Goal: Find specific page/section: Find specific page/section

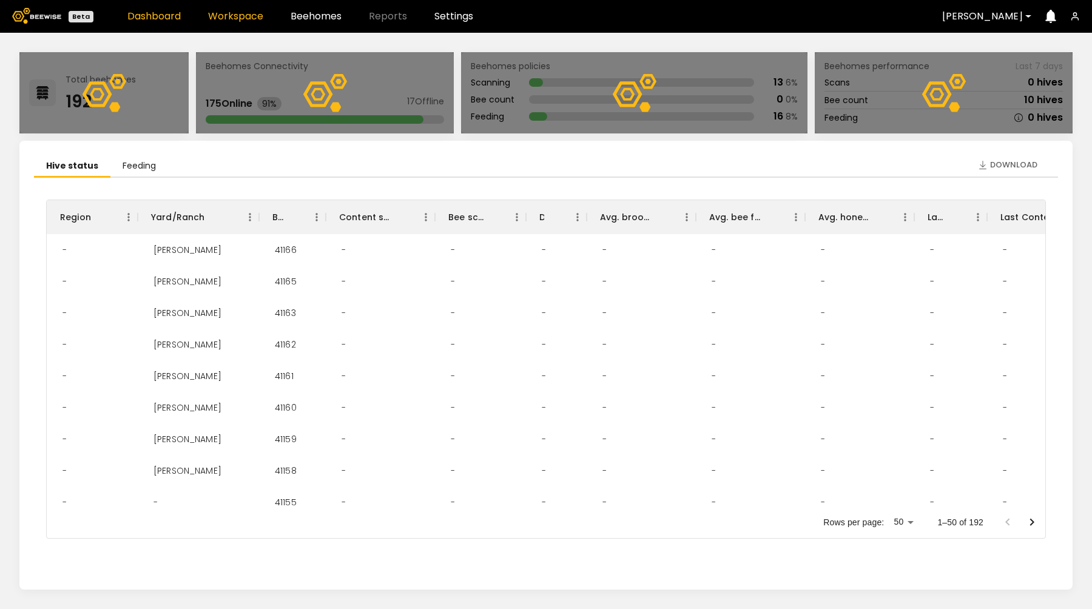
click at [231, 17] on link "Workspace" at bounding box center [235, 17] width 55 height 10
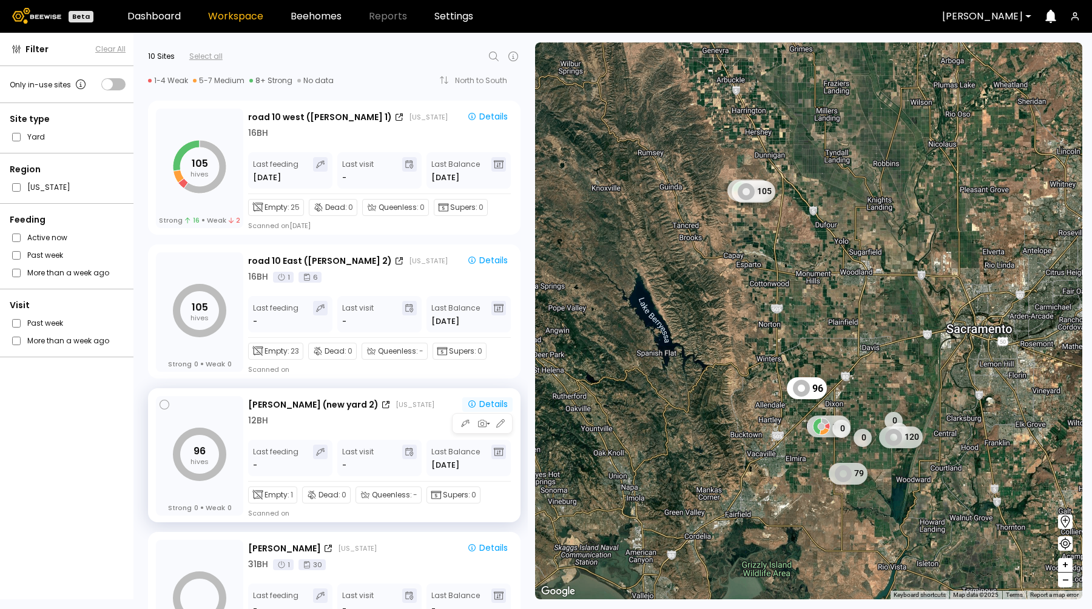
click at [494, 405] on div "Details" at bounding box center [487, 404] width 41 height 11
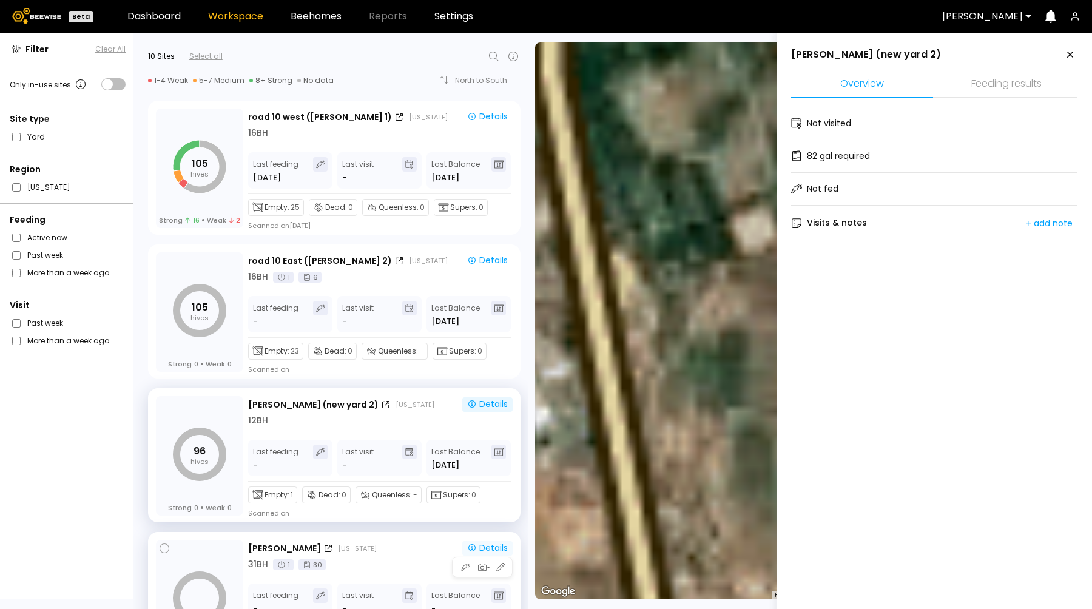
click at [486, 550] on div "Details" at bounding box center [487, 547] width 41 height 11
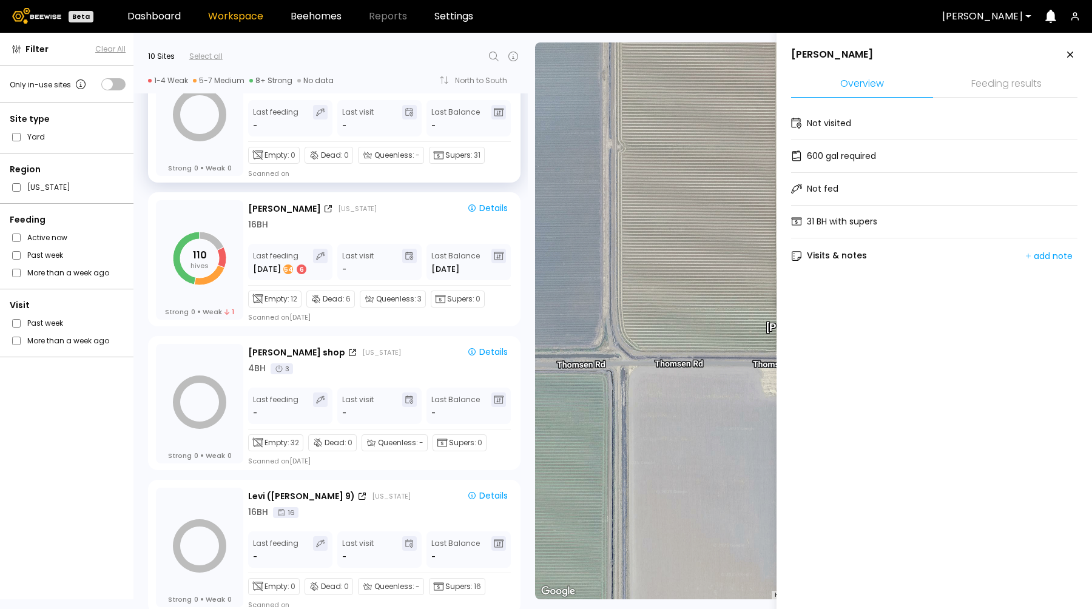
scroll to position [486, 0]
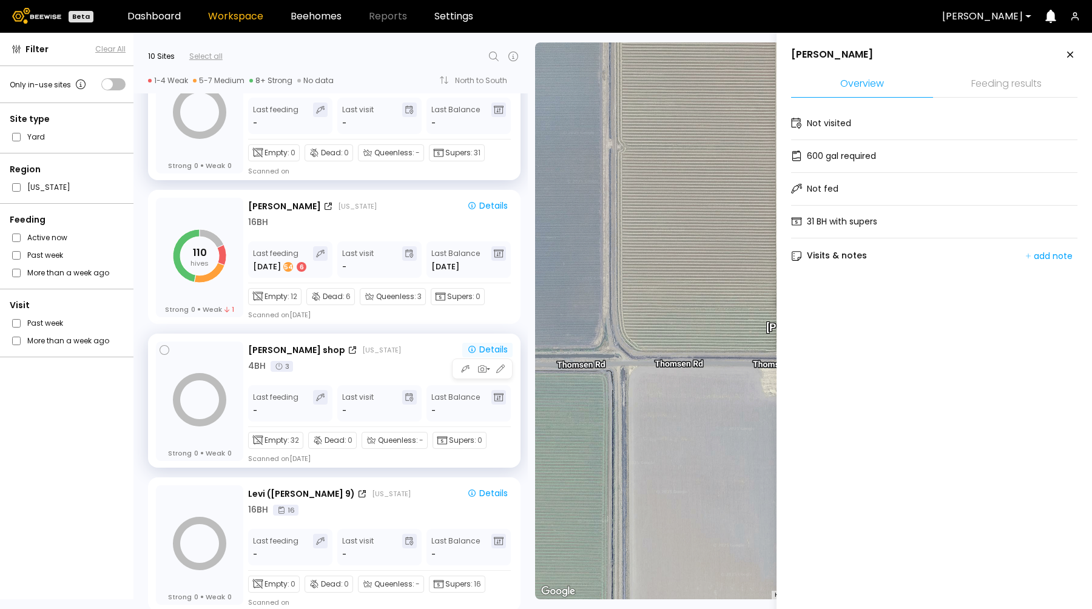
click at [491, 351] on div "Details" at bounding box center [487, 349] width 41 height 11
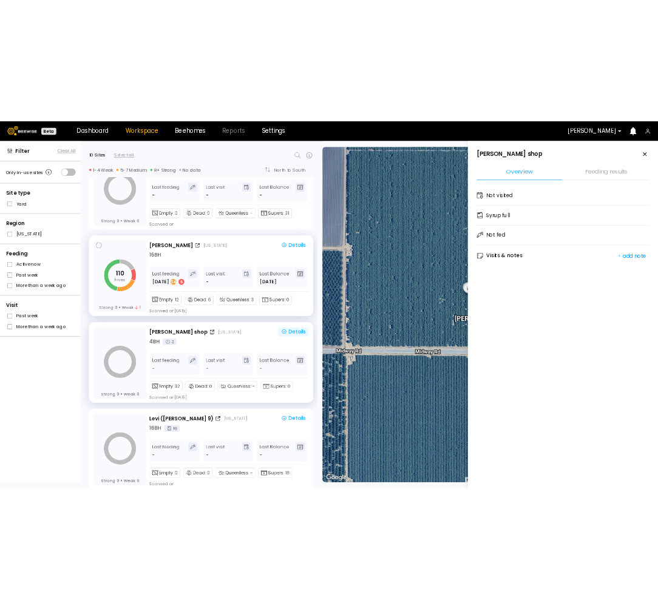
scroll to position [932, 0]
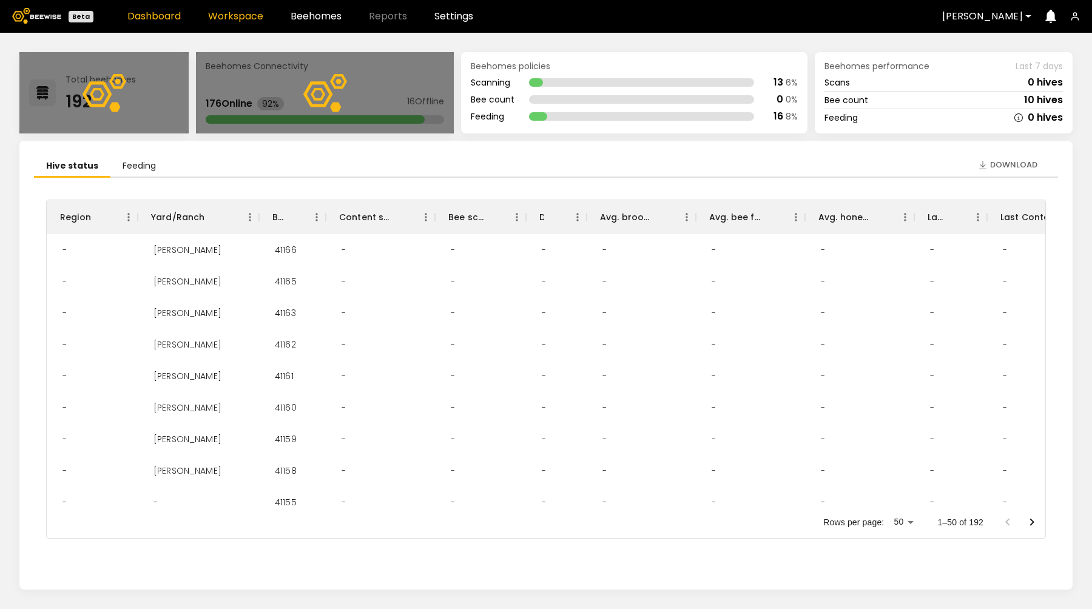
click at [235, 17] on link "Workspace" at bounding box center [235, 17] width 55 height 10
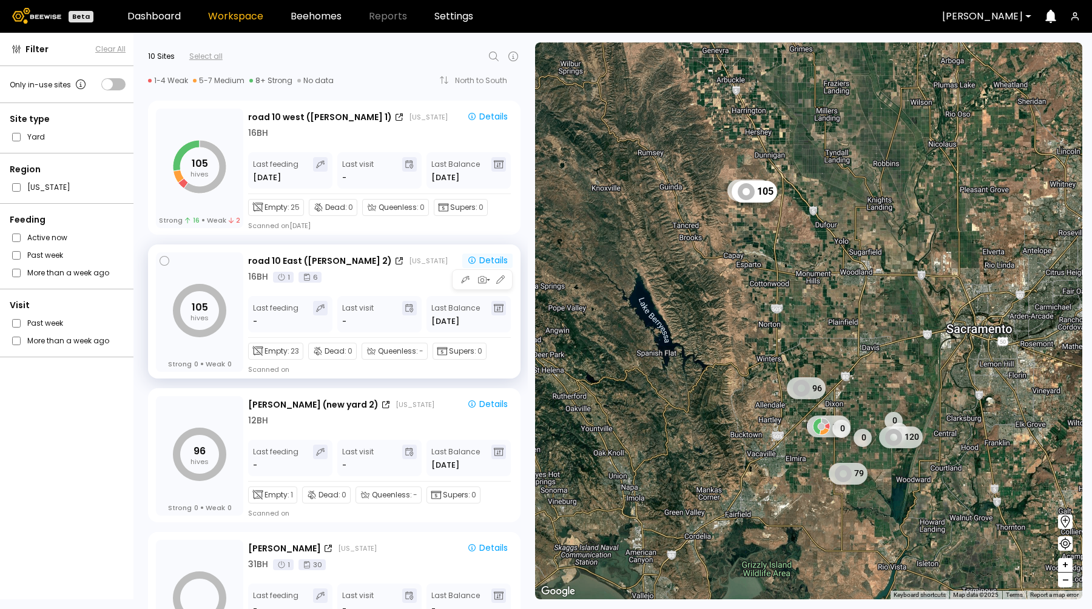
click at [483, 260] on div "Details" at bounding box center [487, 260] width 41 height 11
